Goal: Transaction & Acquisition: Download file/media

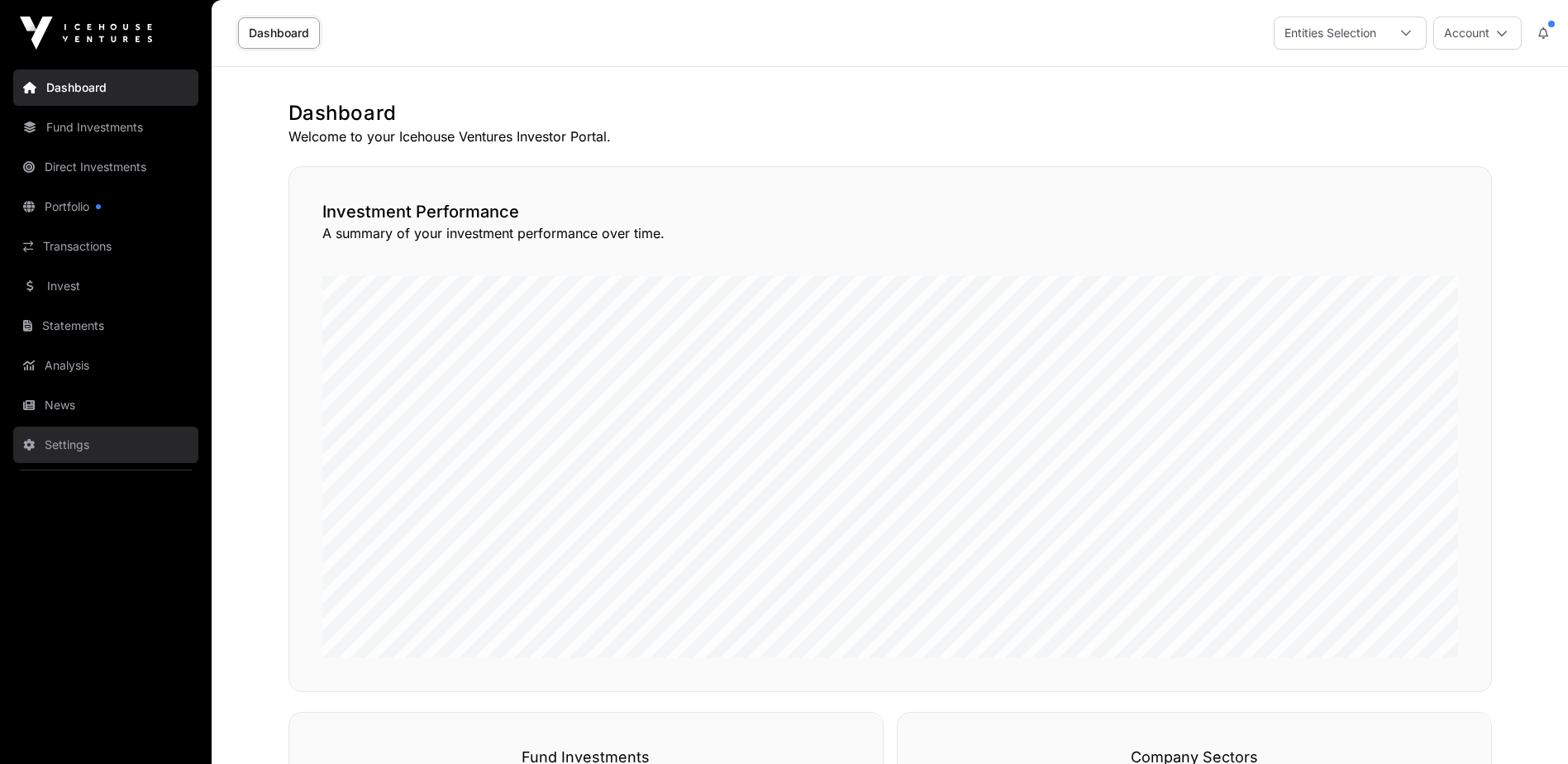
click at [64, 449] on link "Settings" at bounding box center [105, 444] width 185 height 36
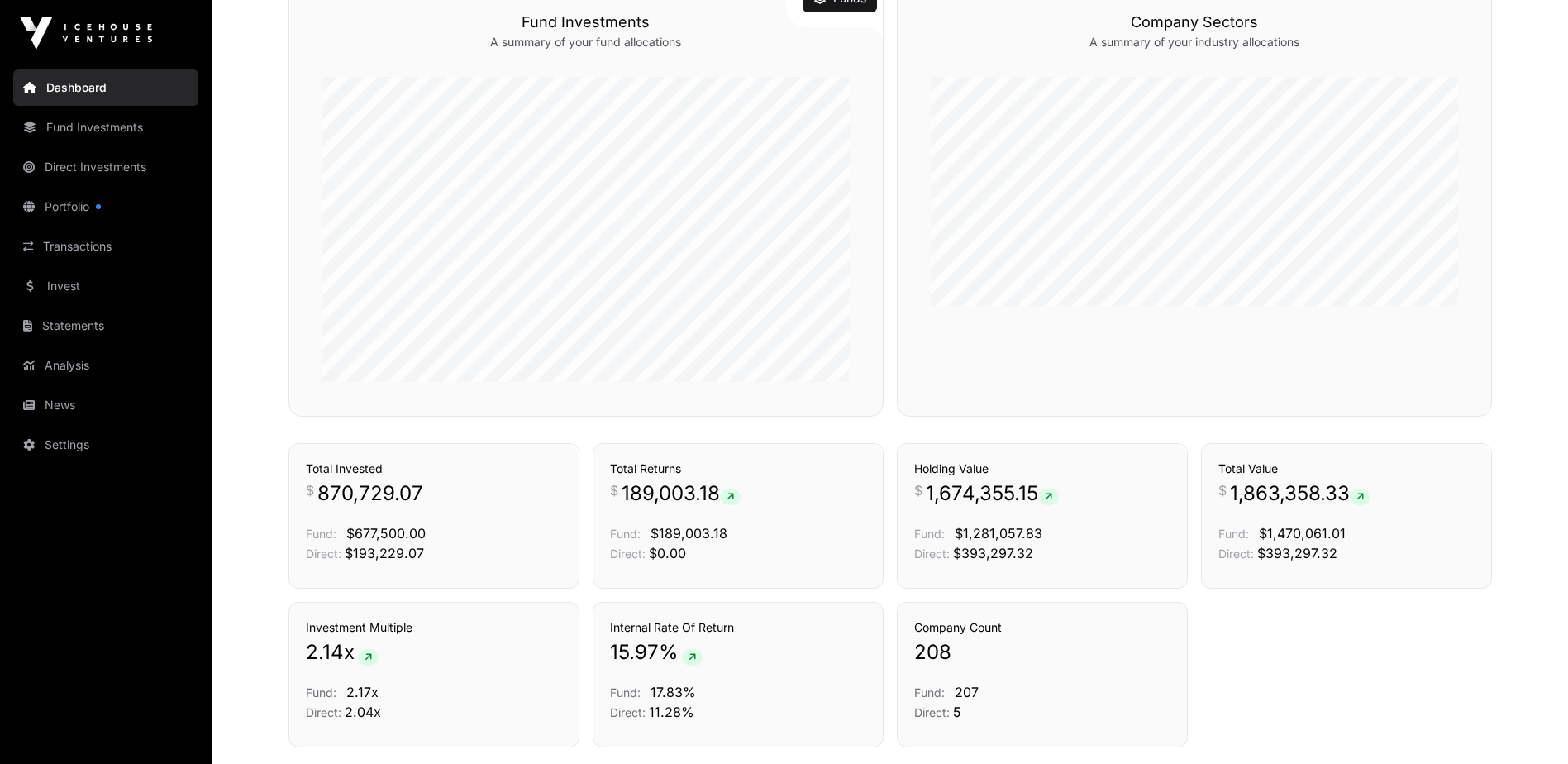
scroll to position [744, 0]
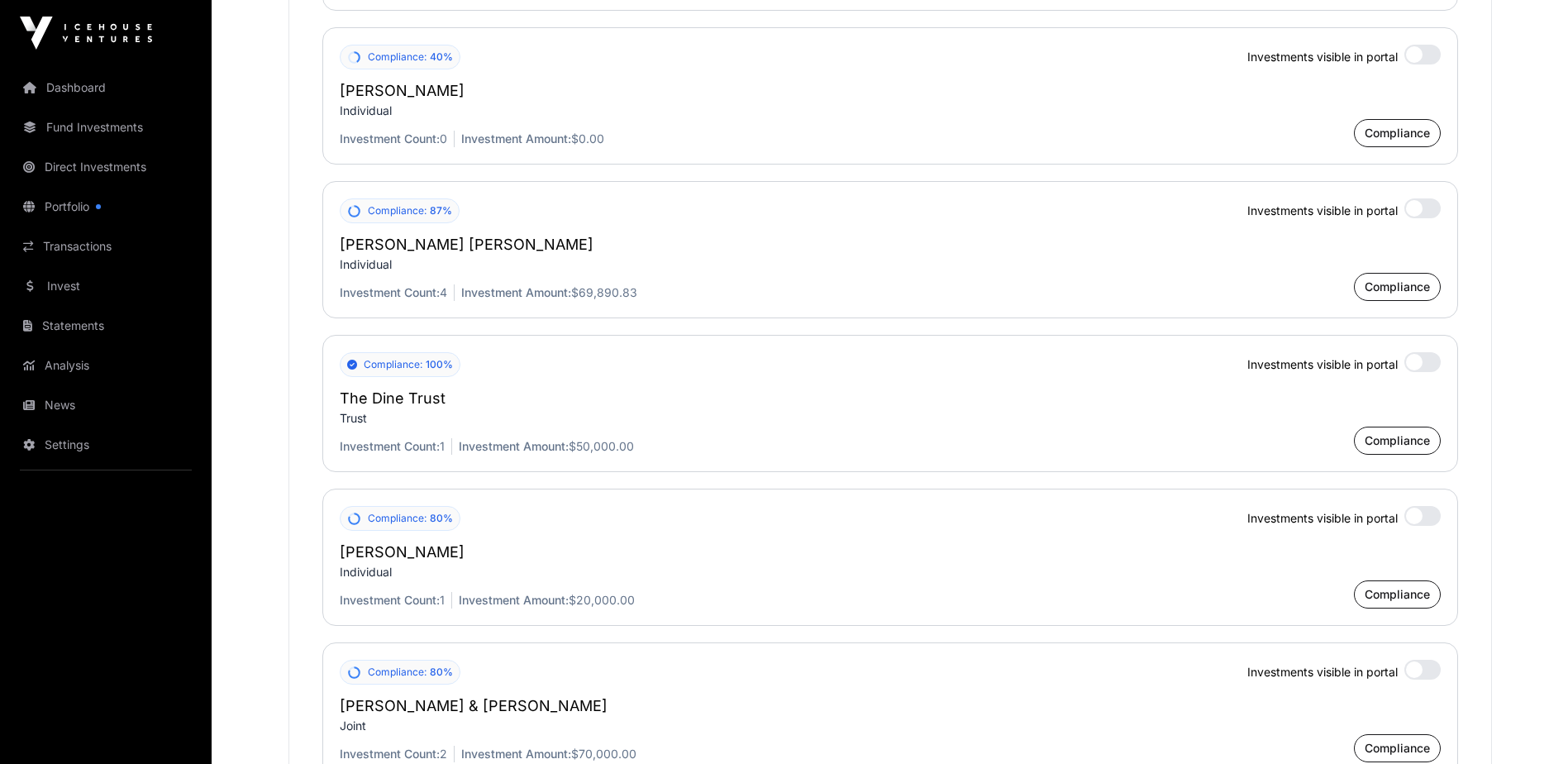
scroll to position [4464, 0]
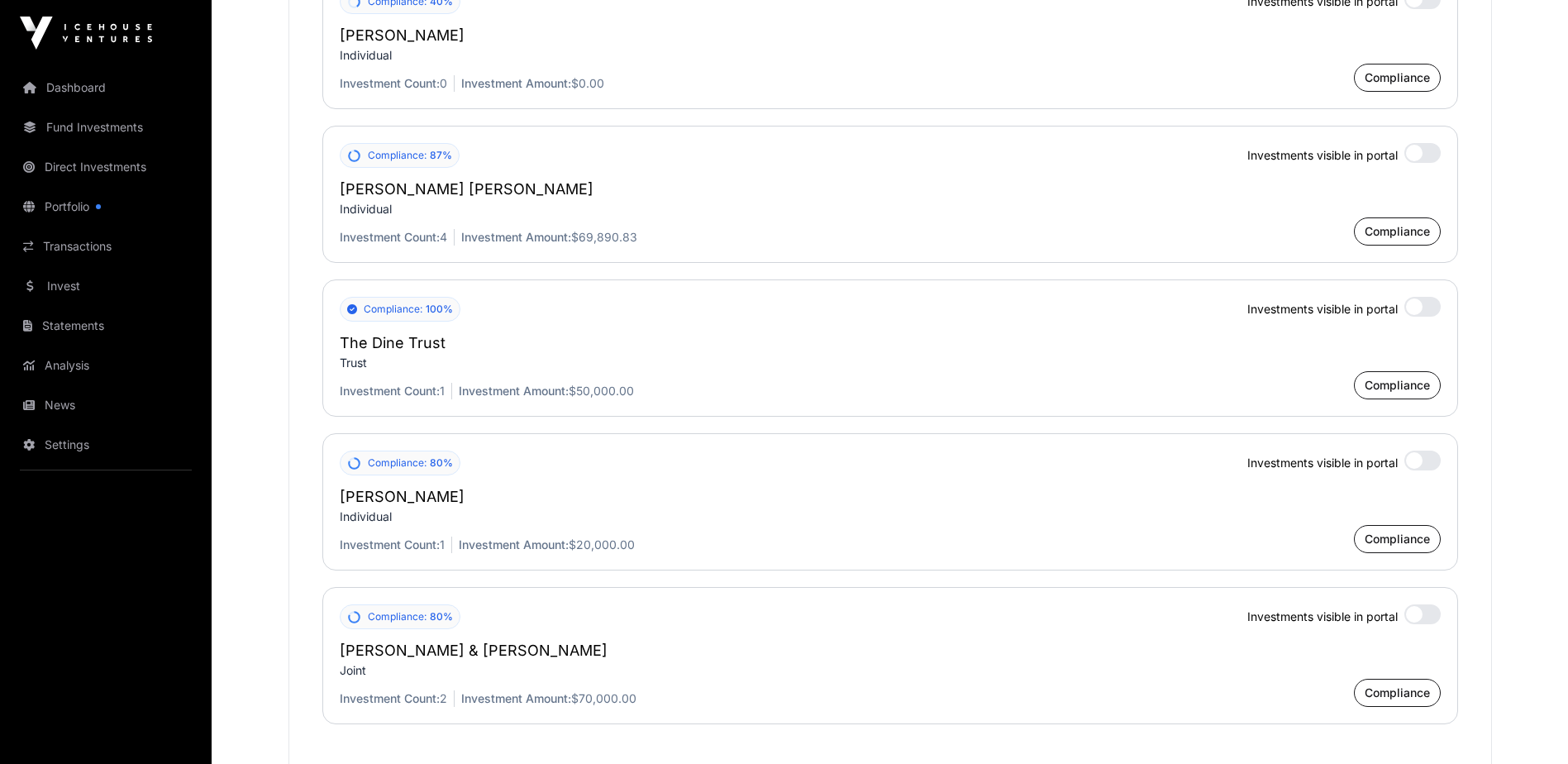
click at [1411, 163] on div at bounding box center [1422, 153] width 36 height 20
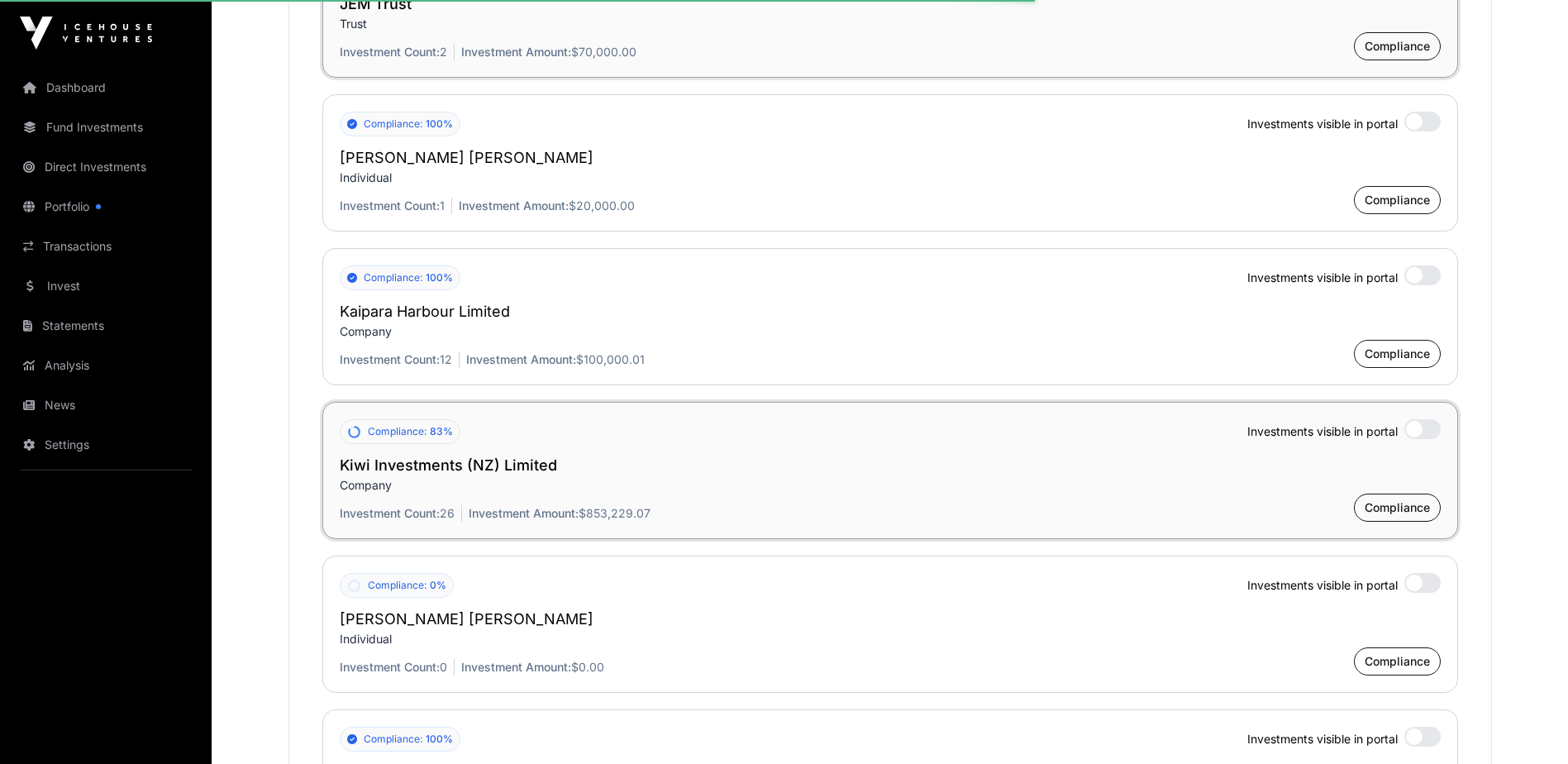
scroll to position [2646, 0]
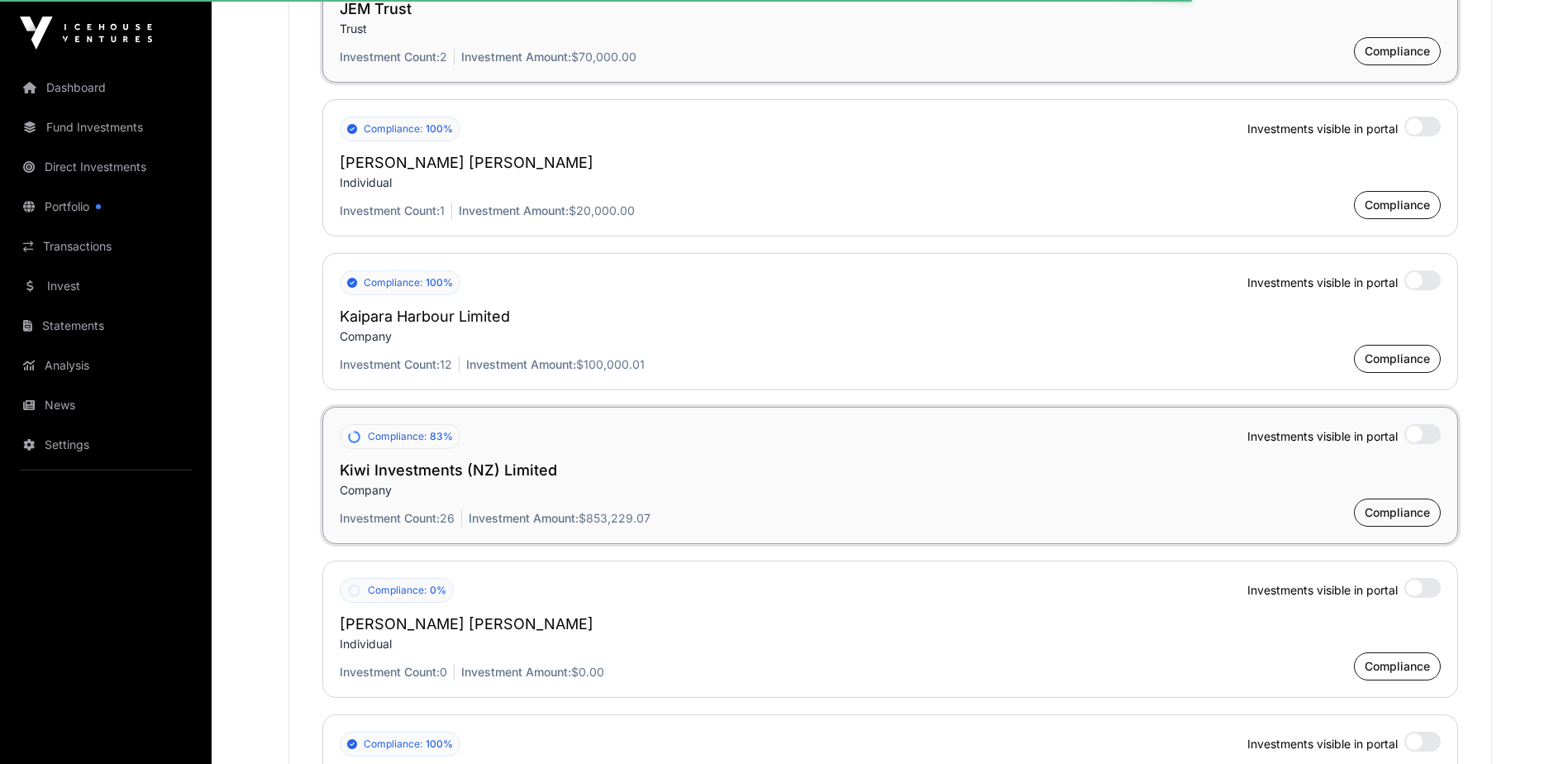
click at [1423, 438] on div at bounding box center [1422, 434] width 36 height 20
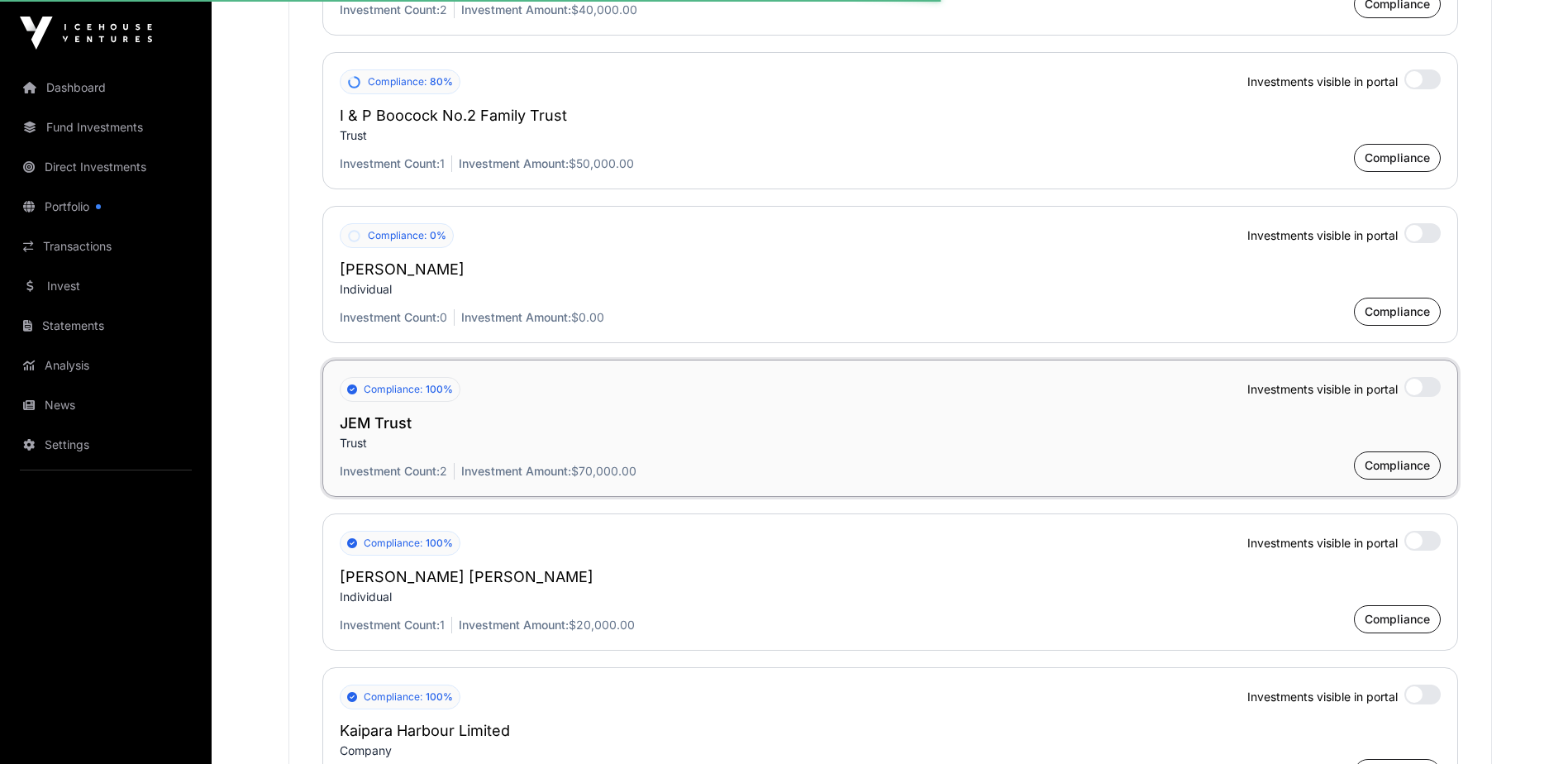
scroll to position [2232, 0]
click at [1431, 396] on div at bounding box center [1422, 385] width 36 height 20
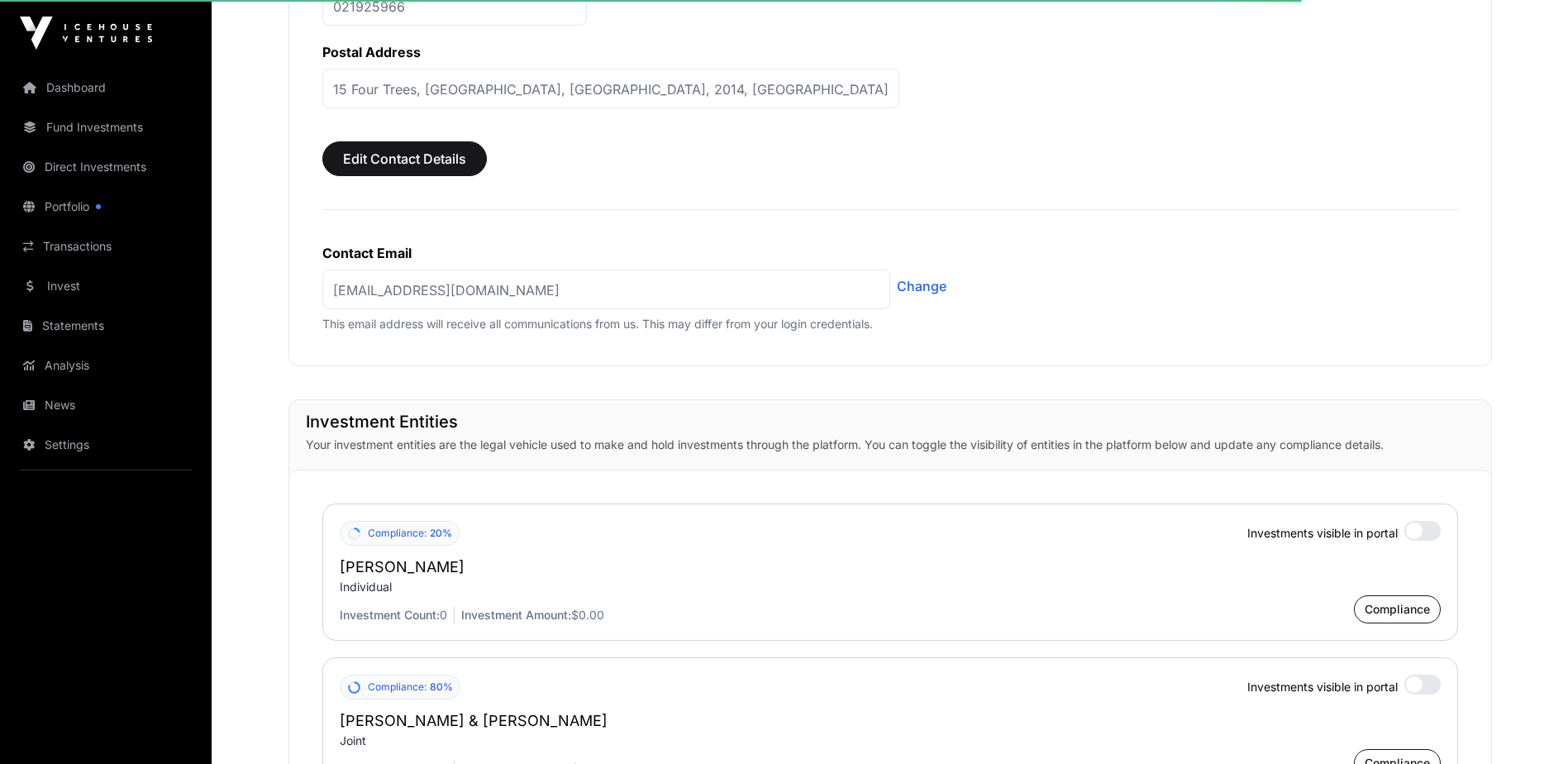
scroll to position [579, 0]
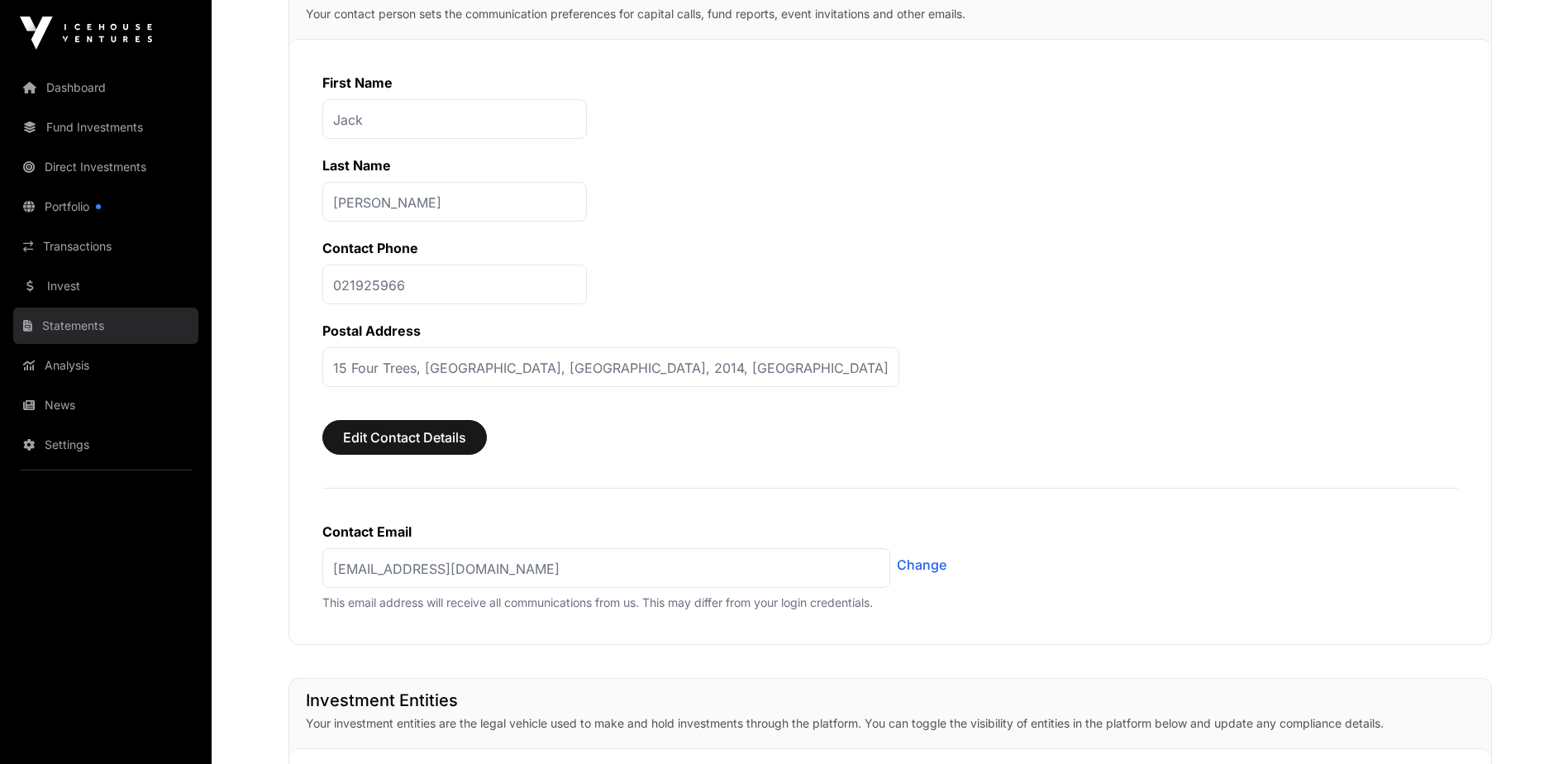
click at [52, 317] on link "Statements" at bounding box center [105, 325] width 185 height 36
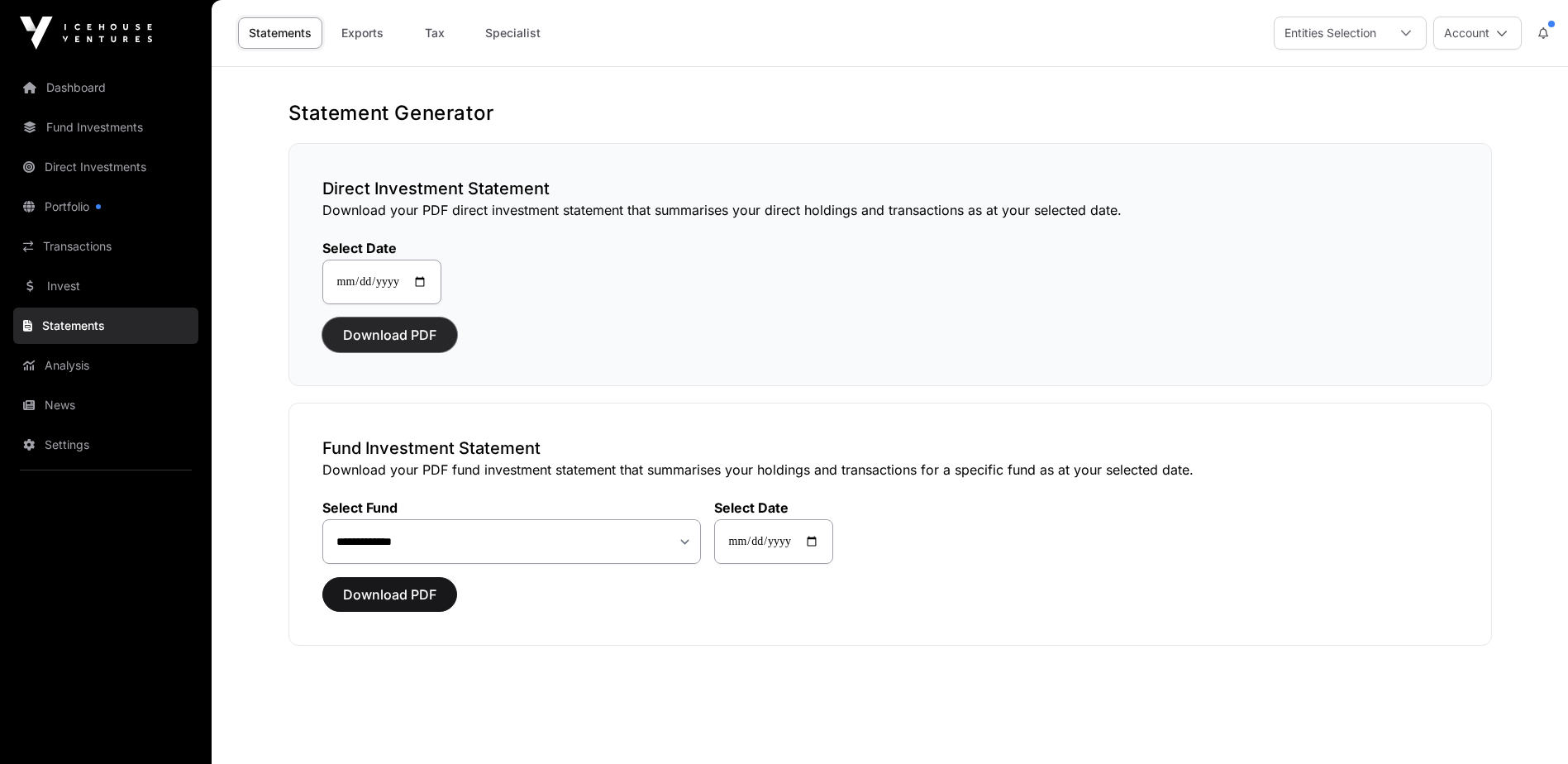
click at [388, 335] on span "Download PDF" at bounding box center [390, 334] width 93 height 20
click at [382, 589] on span "Download PDF" at bounding box center [390, 594] width 93 height 20
